Goal: Book appointment/travel/reservation

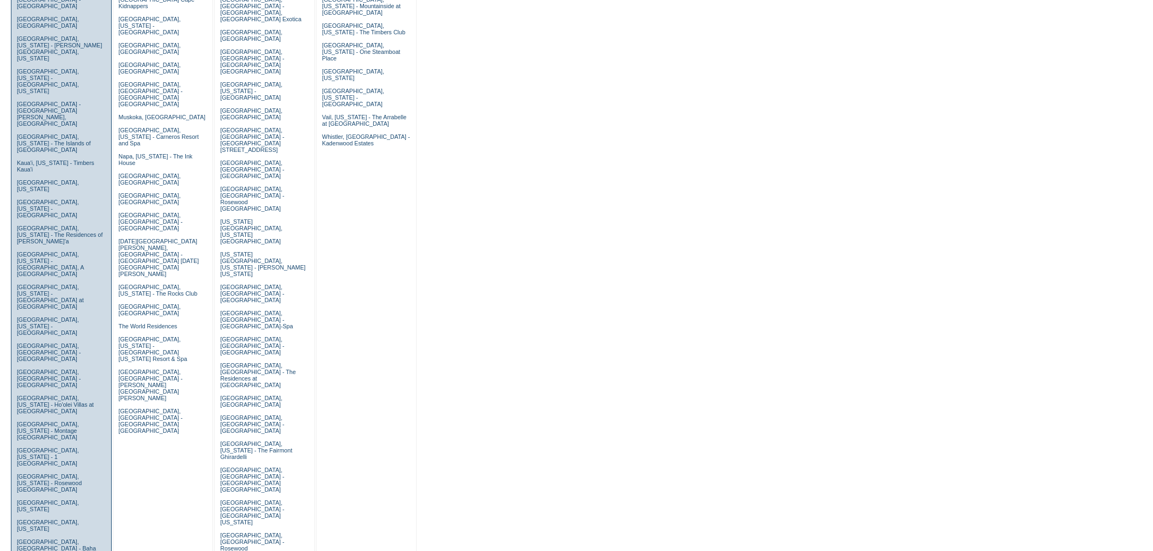
scroll to position [302, 0]
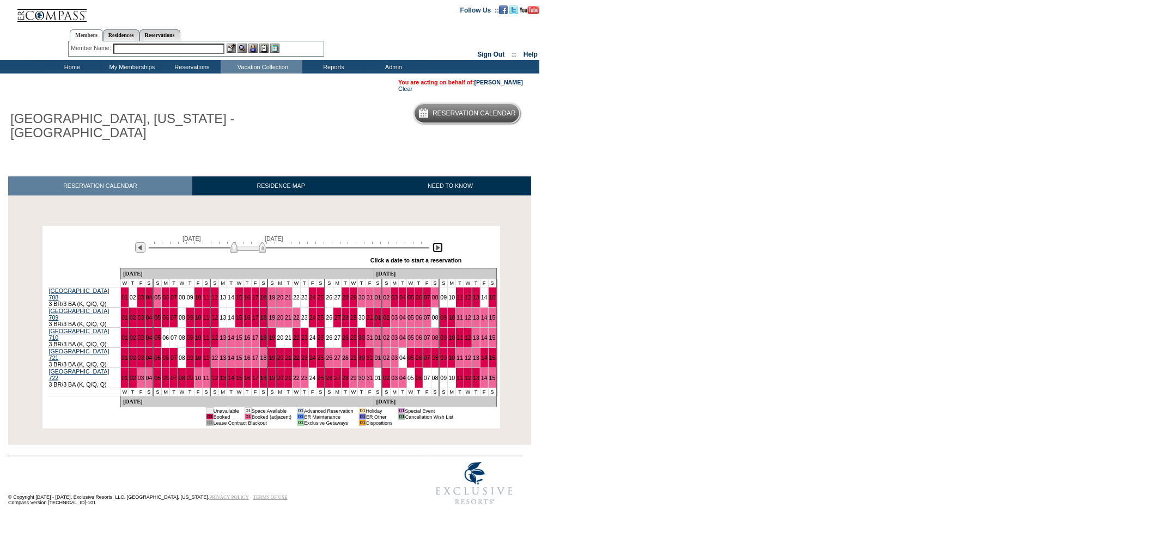
click at [435, 249] on img at bounding box center [438, 247] width 10 height 10
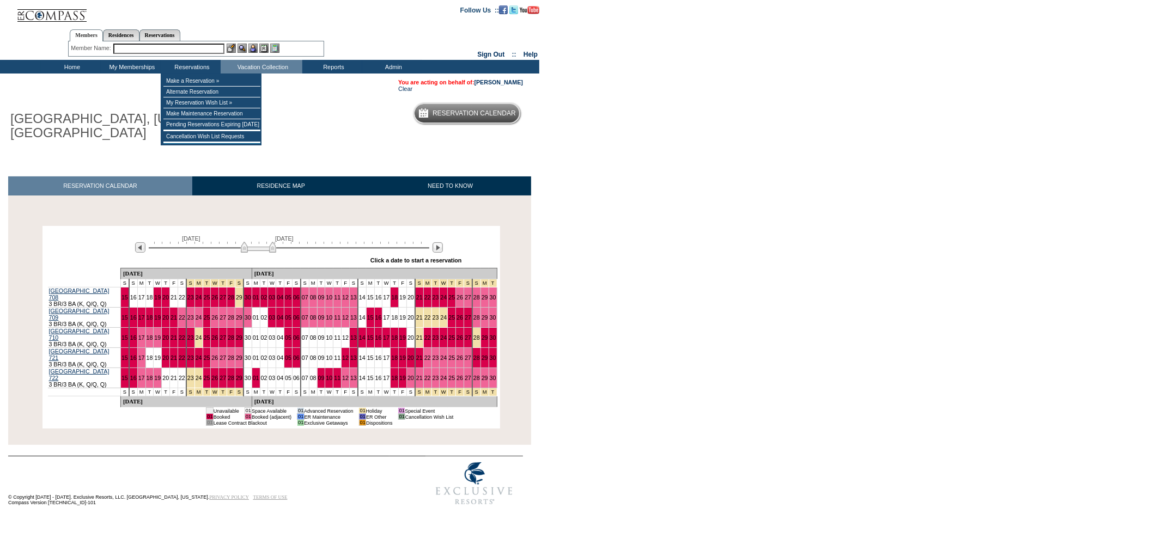
click at [200, 51] on input "text" at bounding box center [168, 49] width 111 height 10
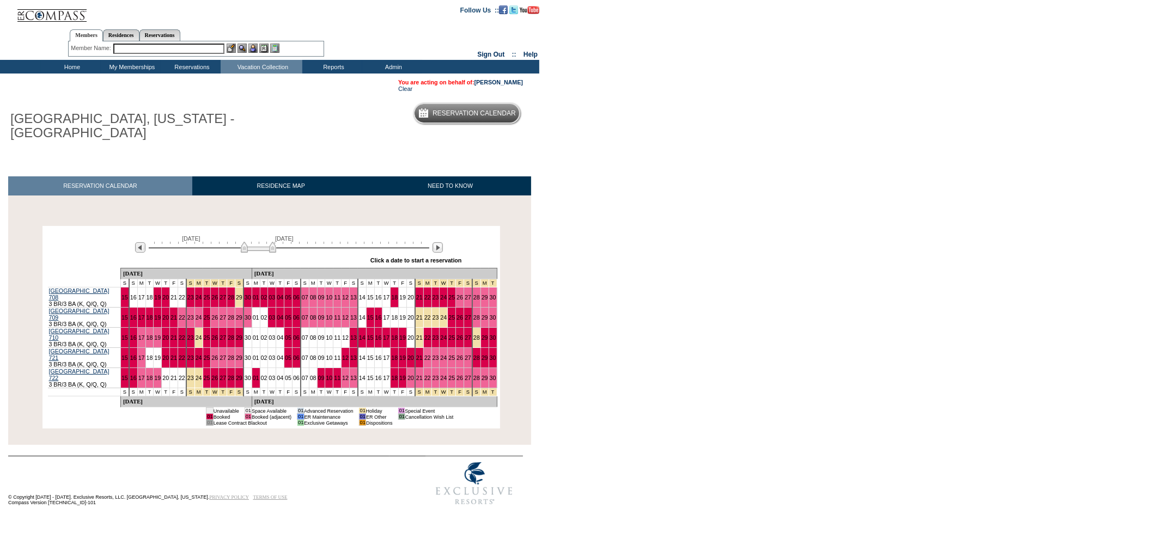
click at [216, 48] on input "text" at bounding box center [168, 49] width 111 height 10
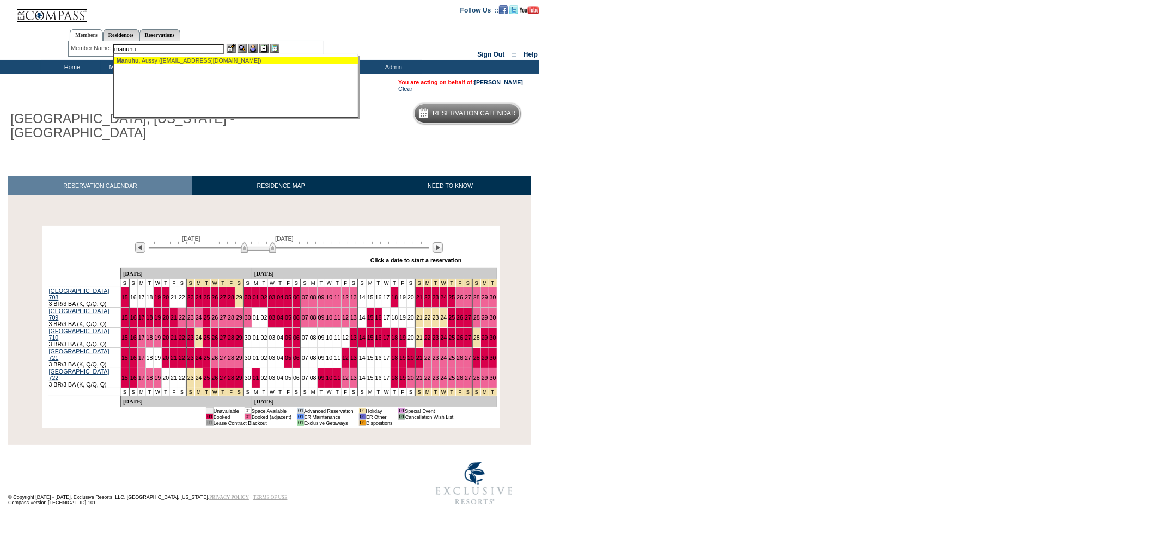
click at [166, 59] on div "[PERSON_NAME] ([EMAIL_ADDRESS][DOMAIN_NAME])" at bounding box center [237, 60] width 240 height 7
type input "[PERSON_NAME] ([EMAIL_ADDRESS][DOMAIN_NAME])"
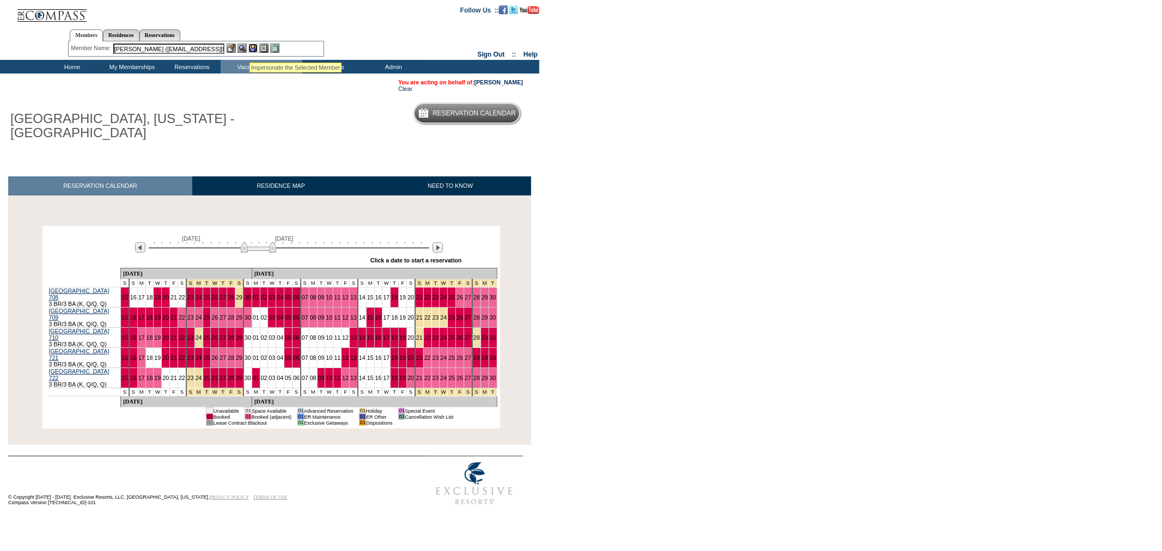
click at [251, 49] on img at bounding box center [252, 48] width 9 height 9
click at [242, 47] on img at bounding box center [242, 48] width 9 height 9
